Goal: Task Accomplishment & Management: Use online tool/utility

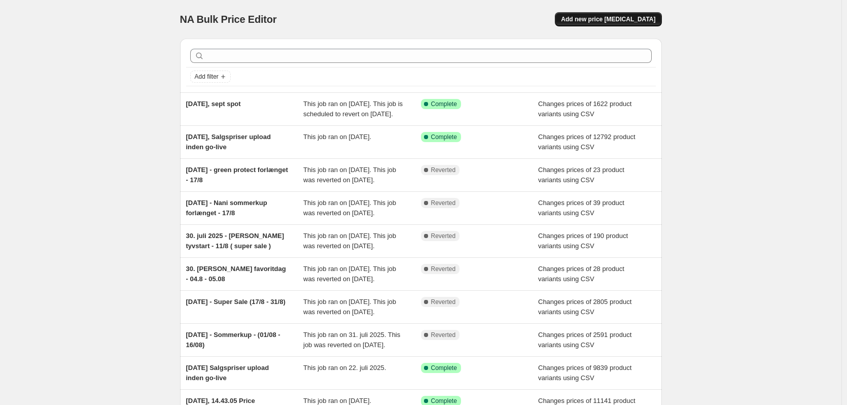
click at [623, 20] on span "Add new price [MEDICAL_DATA]" at bounding box center [608, 19] width 94 height 8
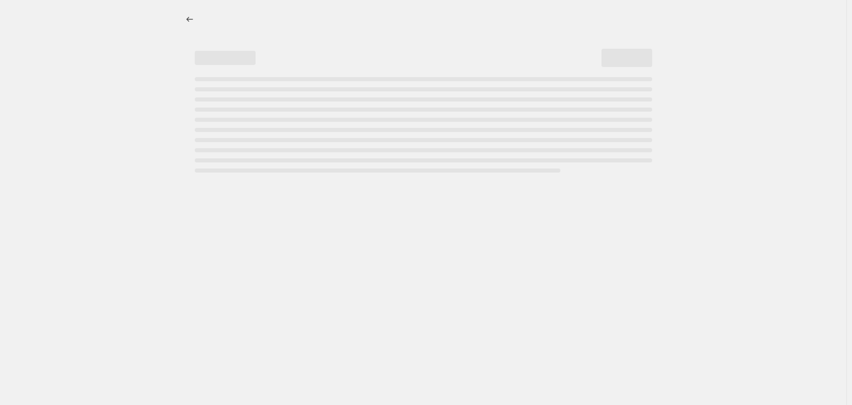
select select "percentage"
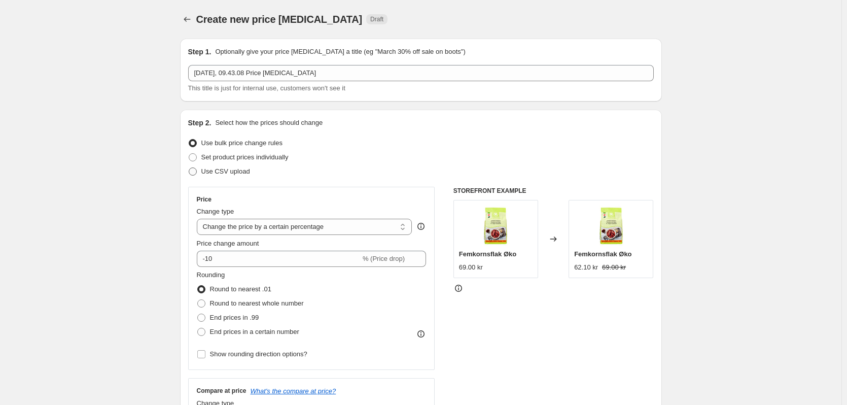
click at [210, 174] on span "Use CSV upload" at bounding box center [225, 171] width 49 height 8
click at [189, 168] on input "Use CSV upload" at bounding box center [189, 167] width 1 height 1
radio input "true"
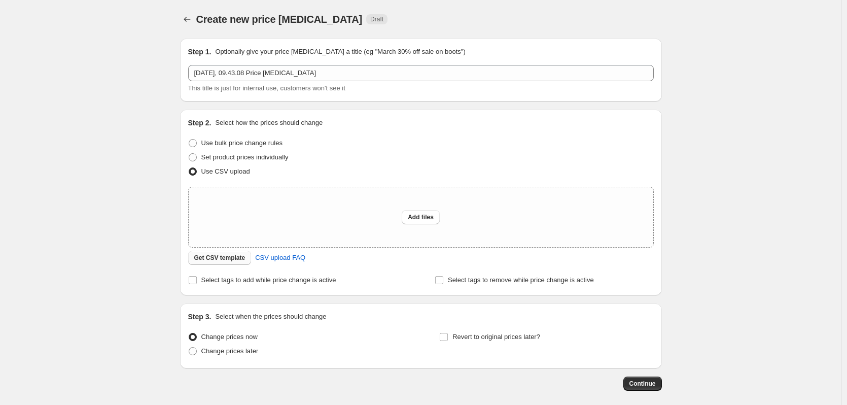
click at [219, 255] on span "Get CSV template" at bounding box center [219, 258] width 51 height 8
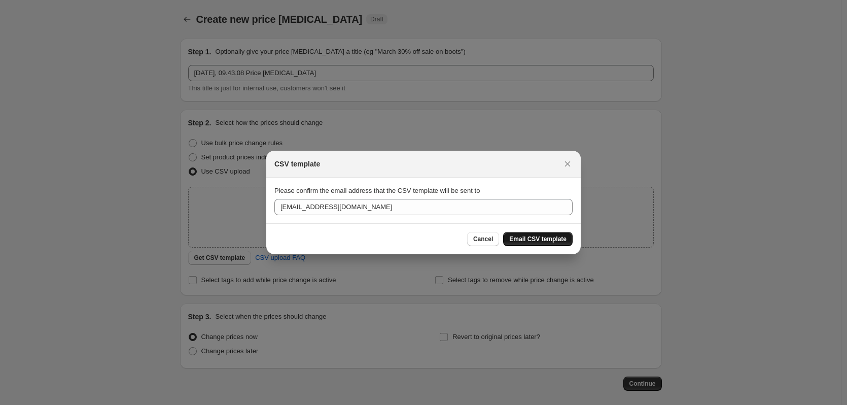
click at [537, 240] on span "Email CSV template" at bounding box center [537, 239] width 57 height 8
